Goal: Register for event/course

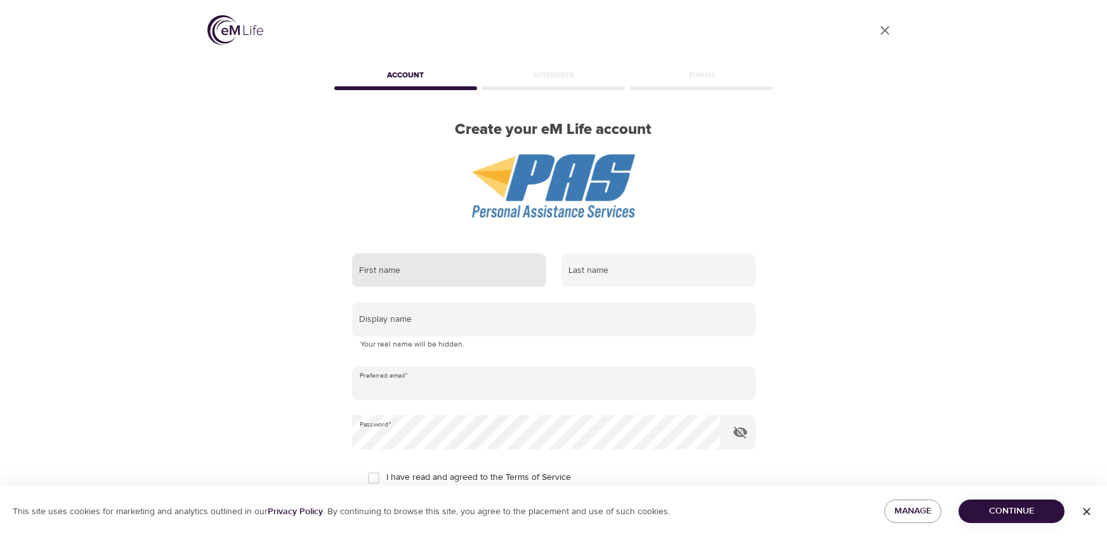
type input "[EMAIL_ADDRESS][DOMAIN_NAME]"
click at [501, 273] on input "text" at bounding box center [449, 270] width 194 height 34
type input "[EMAIL_ADDRESS][DOMAIN_NAME]"
click at [492, 268] on input "text" at bounding box center [449, 270] width 194 height 34
type input "Mairin"
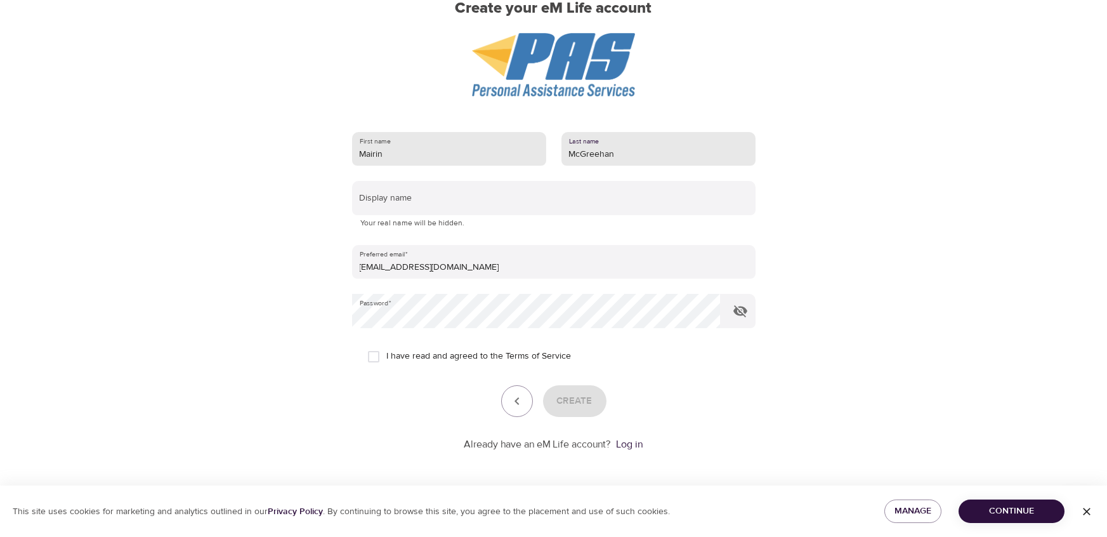
scroll to position [118, 0]
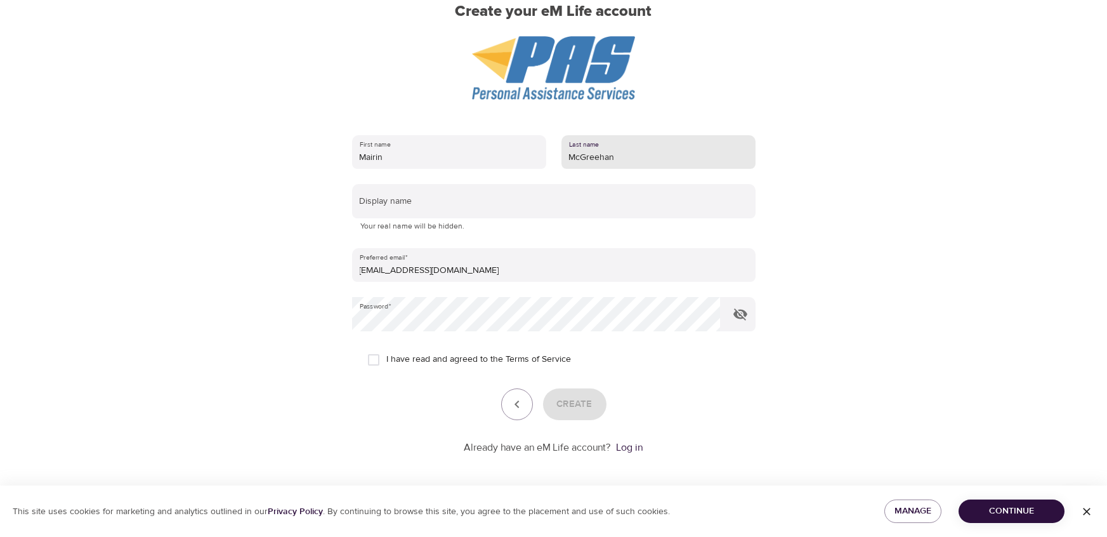
type input "McGreehan"
click at [409, 358] on span "I have read and agreed to the Terms of Service" at bounding box center [479, 359] width 185 height 13
click at [387, 358] on input "I have read and agreed to the Terms of Service" at bounding box center [373, 359] width 27 height 27
checkbox input "true"
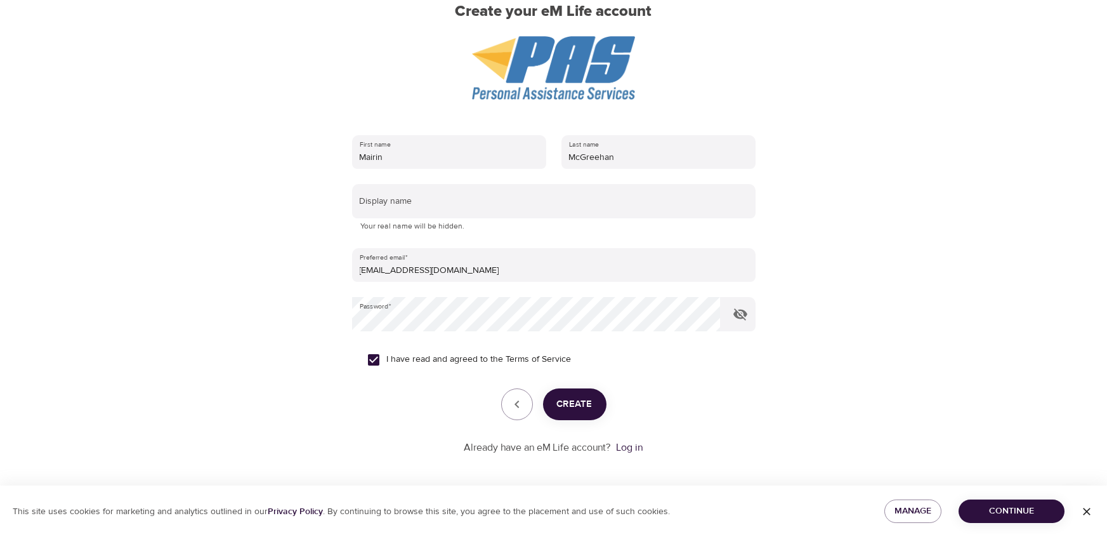
click at [577, 402] on span "Create" at bounding box center [575, 404] width 36 height 16
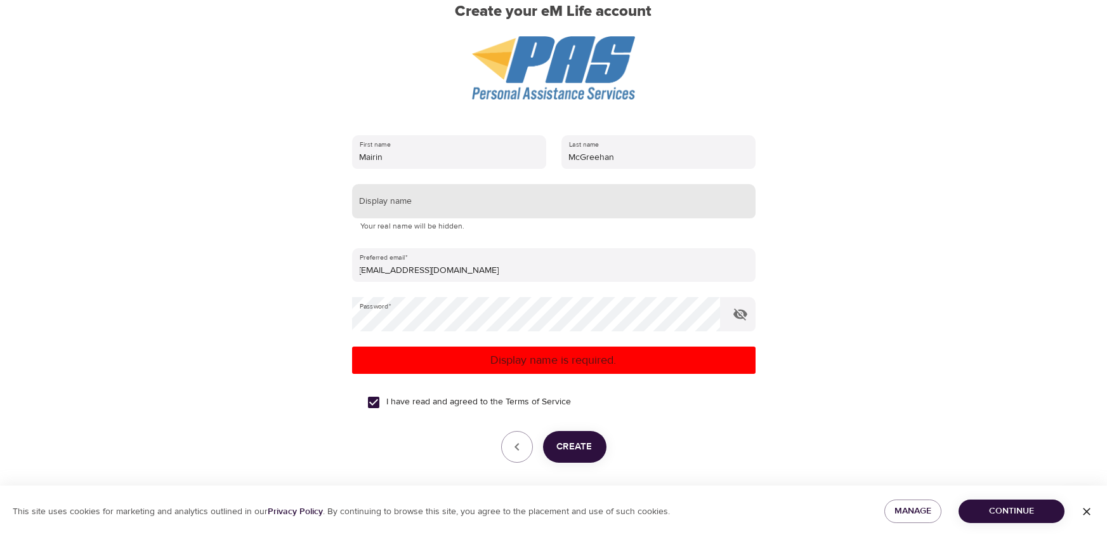
click at [487, 205] on input "text" at bounding box center [553, 201] width 403 height 34
type input "[PERSON_NAME]"
click at [582, 442] on span "Create" at bounding box center [575, 446] width 36 height 16
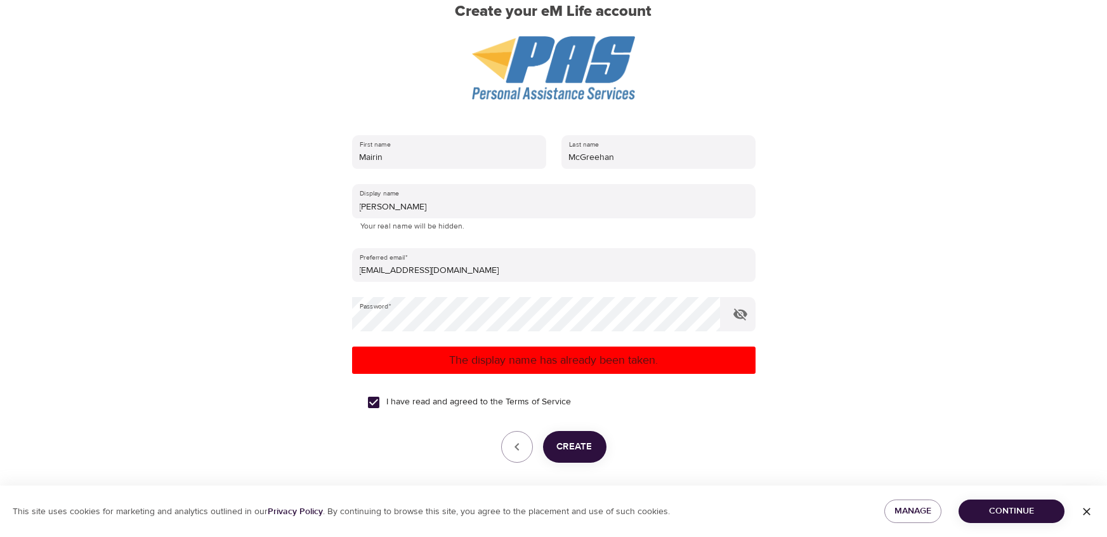
scroll to position [0, 0]
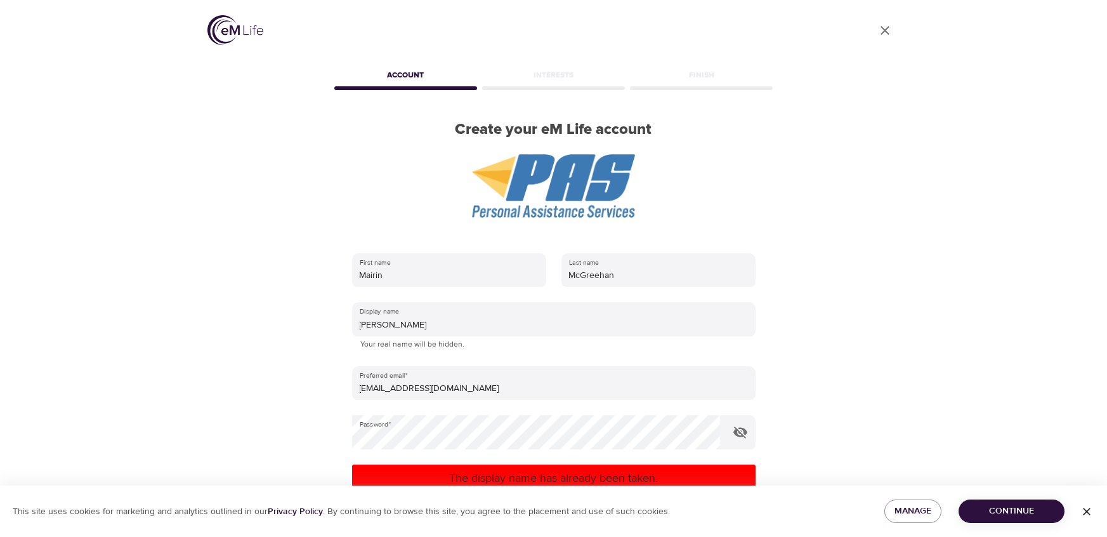
click at [563, 183] on img at bounding box center [553, 185] width 163 height 63
click at [882, 35] on icon "User Profile" at bounding box center [884, 30] width 15 height 15
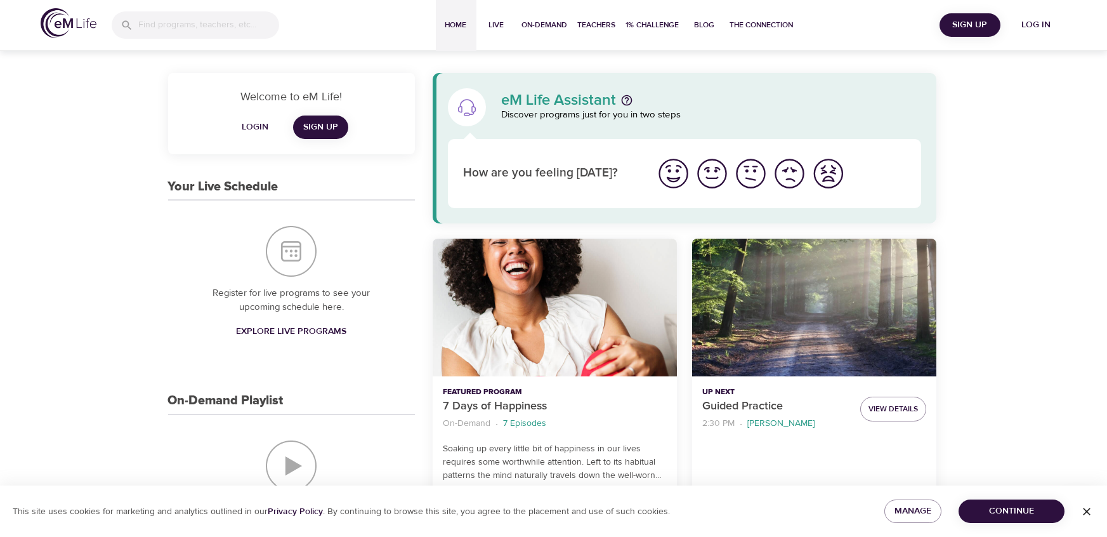
click at [1022, 29] on span "Log in" at bounding box center [1036, 25] width 51 height 16
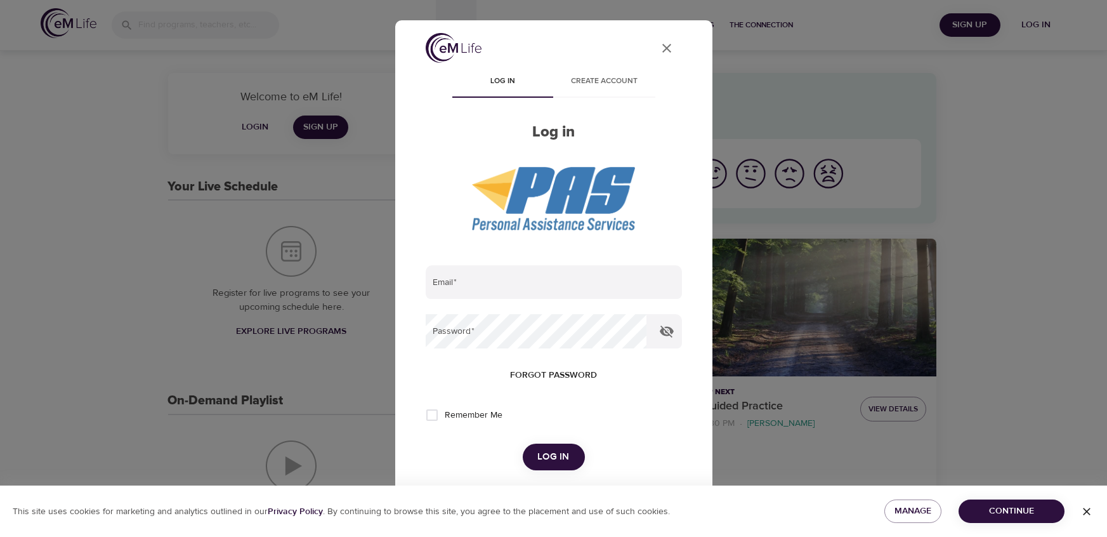
type input "[EMAIL_ADDRESS][DOMAIN_NAME]"
click at [563, 460] on span "Log in" at bounding box center [554, 456] width 32 height 16
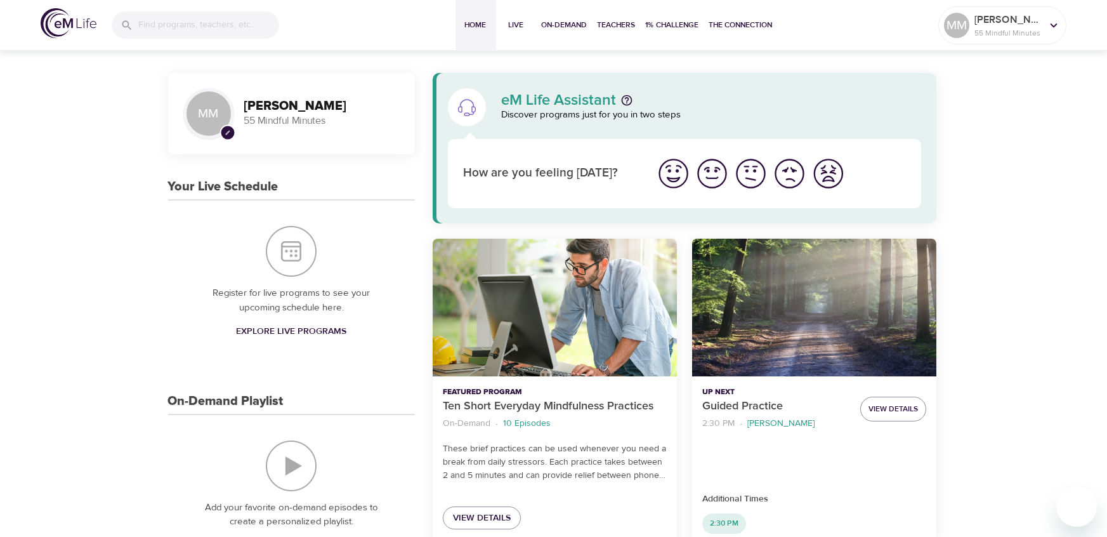
click at [795, 174] on img "I'm feeling bad" at bounding box center [789, 173] width 35 height 35
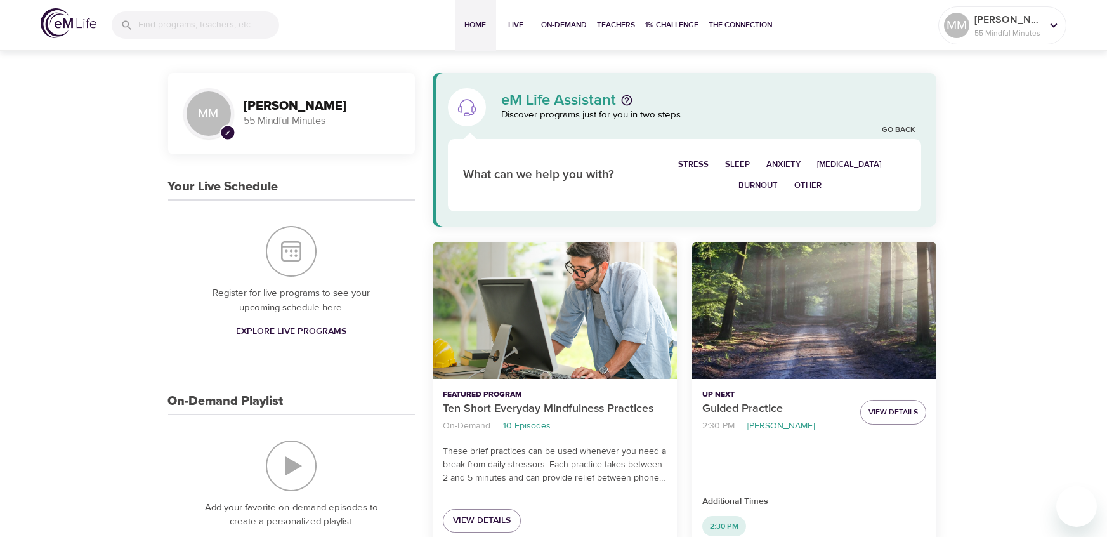
click at [846, 165] on span "[MEDICAL_DATA]" at bounding box center [849, 164] width 65 height 15
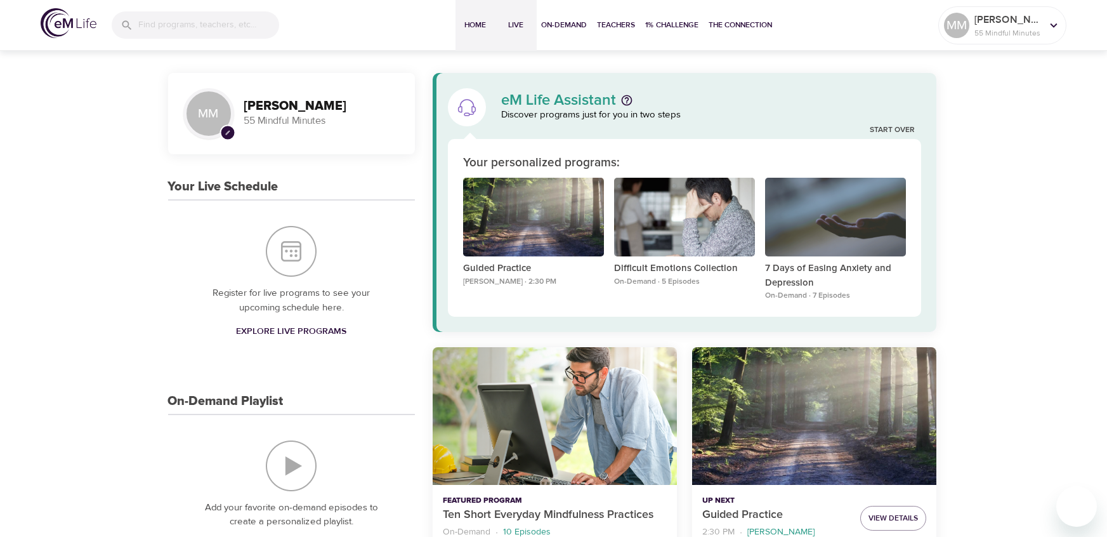
click at [527, 17] on button "Live" at bounding box center [516, 25] width 41 height 51
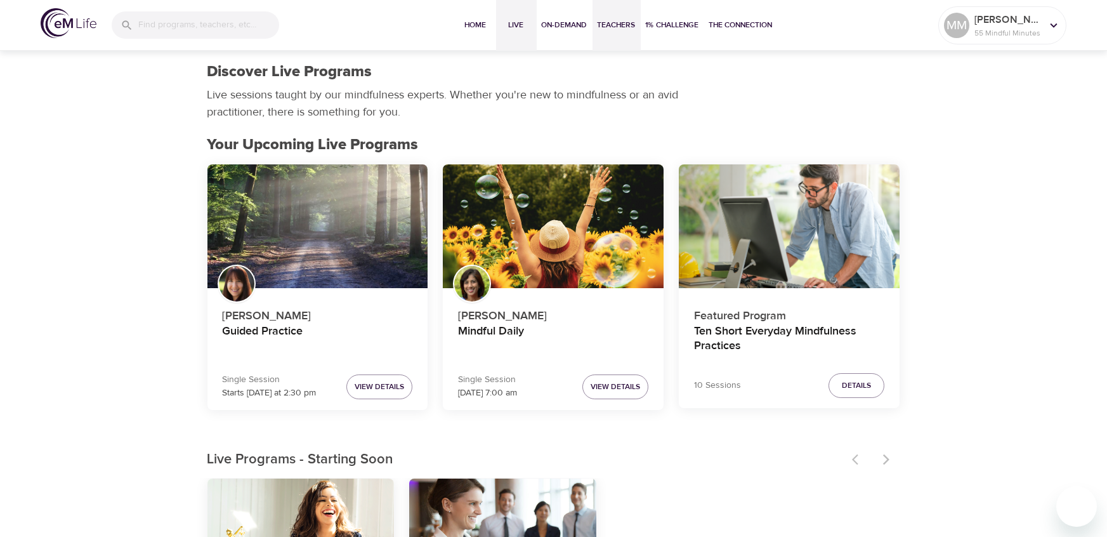
click at [605, 27] on span "Teachers" at bounding box center [617, 24] width 38 height 13
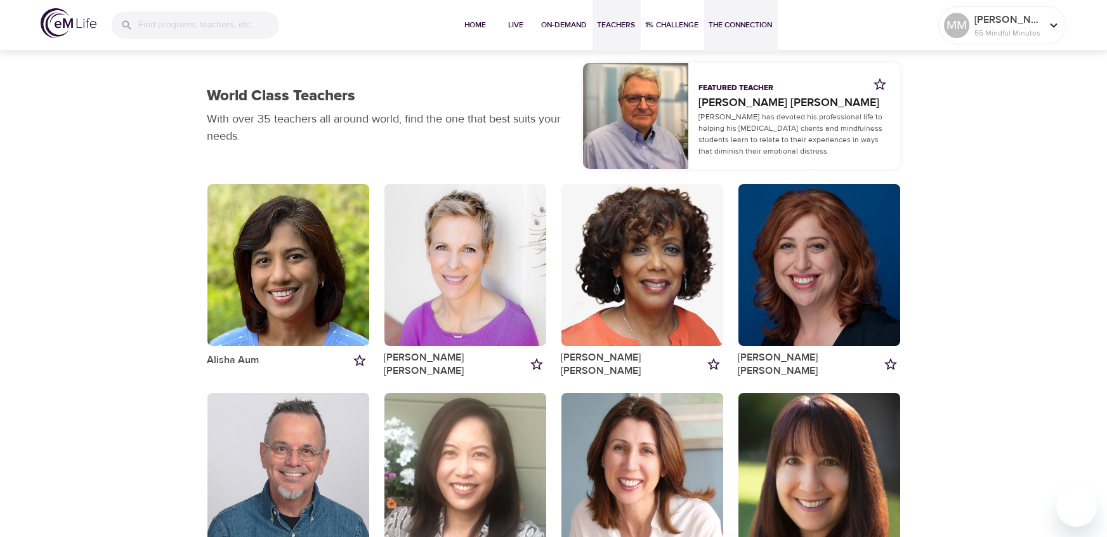
click at [725, 32] on button "The Connection" at bounding box center [741, 25] width 74 height 51
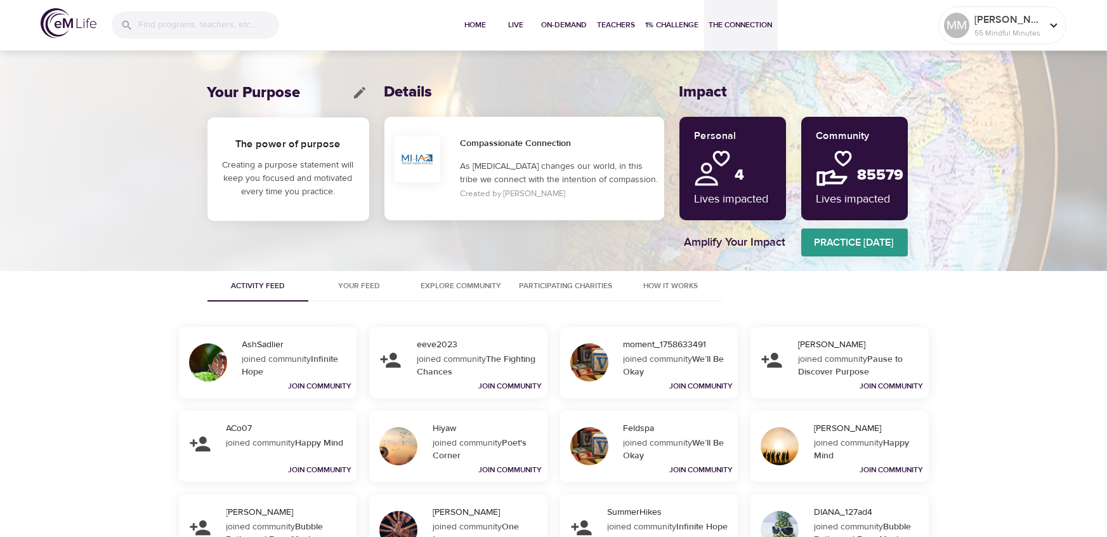
click at [74, 29] on img at bounding box center [69, 23] width 56 height 30
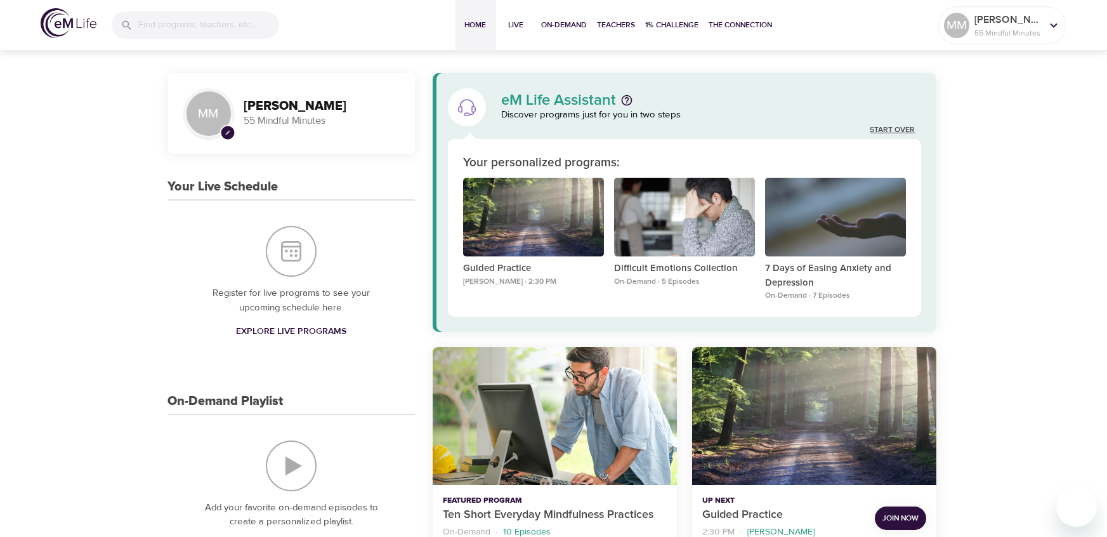
click at [903, 126] on link "Start Over" at bounding box center [892, 130] width 45 height 11
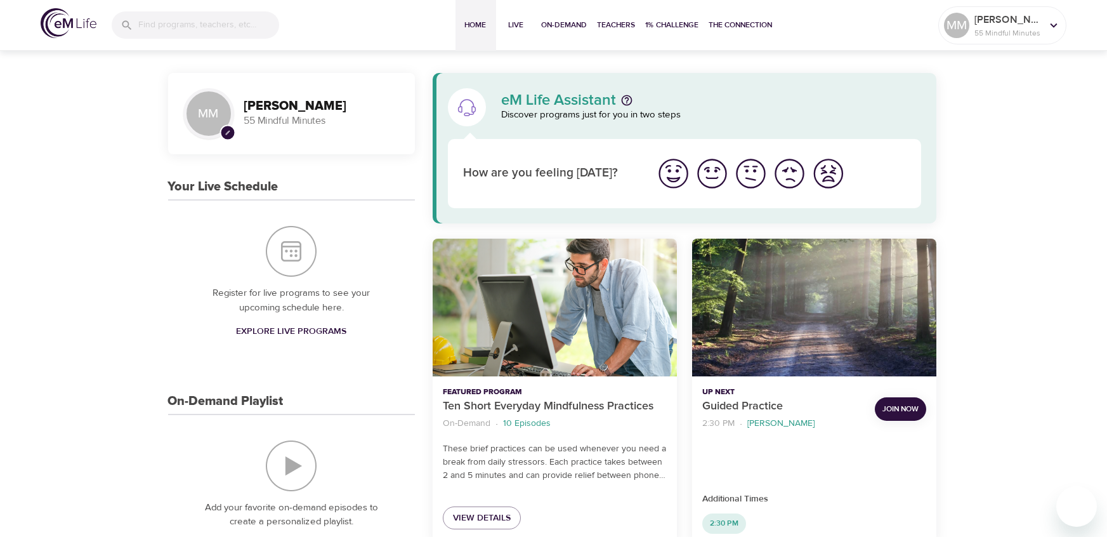
click at [792, 171] on img "I'm feeling bad" at bounding box center [789, 173] width 35 height 35
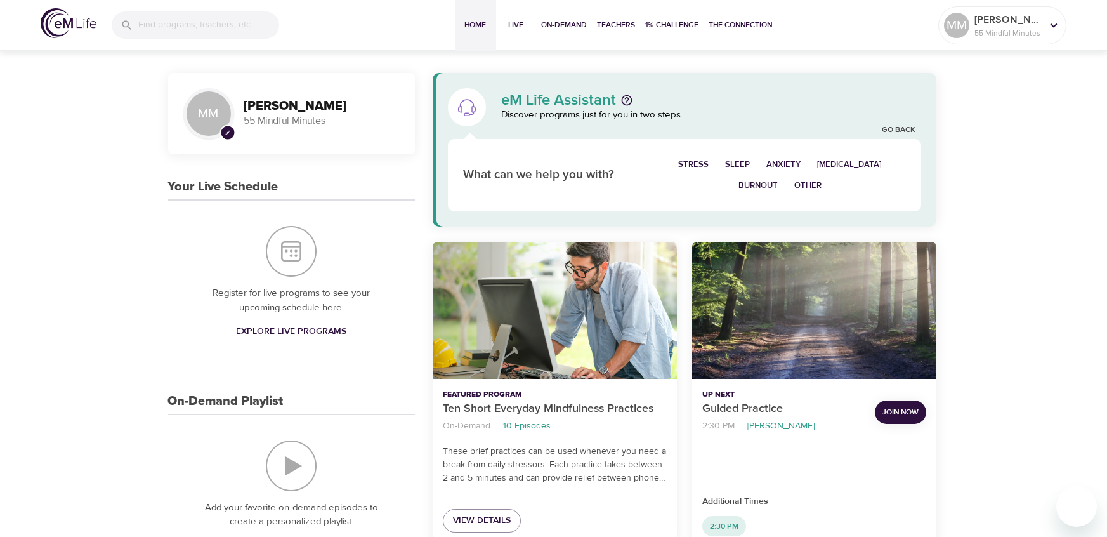
click at [761, 187] on span "Burnout" at bounding box center [757, 185] width 39 height 15
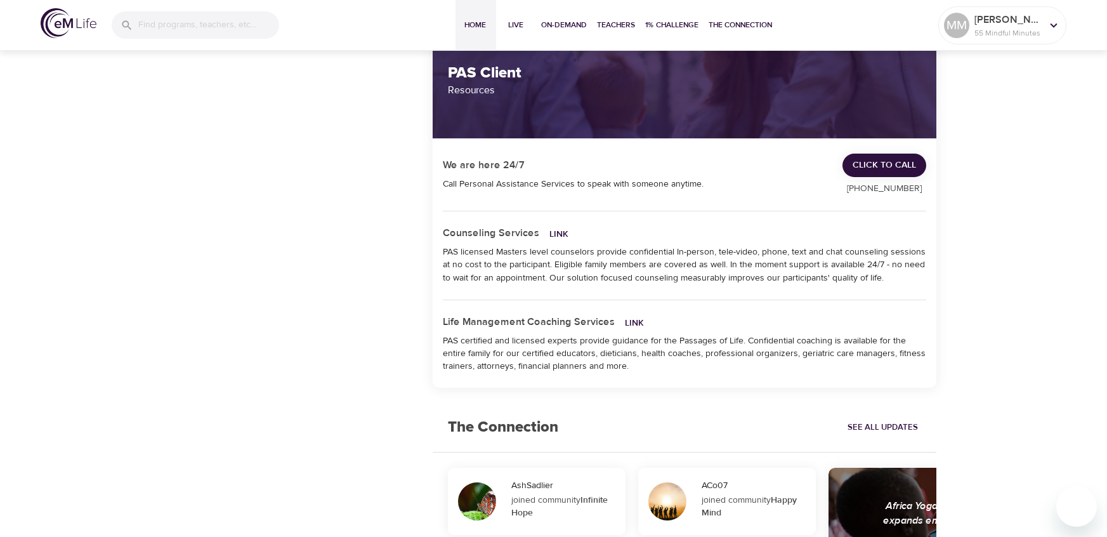
scroll to position [1040, 0]
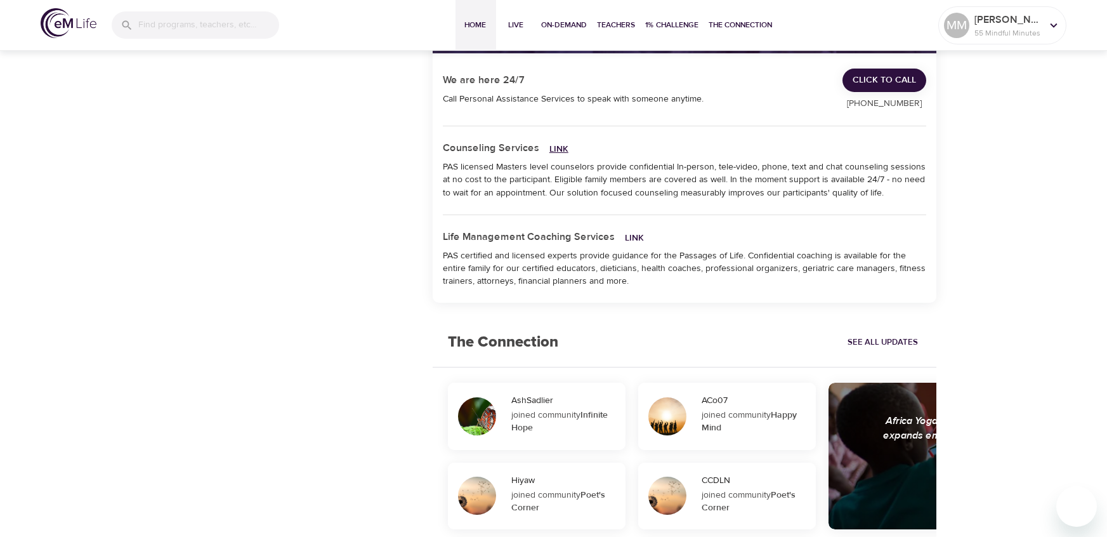
click at [558, 146] on link "Link" at bounding box center [558, 148] width 19 height 11
